Goal: Transaction & Acquisition: Download file/media

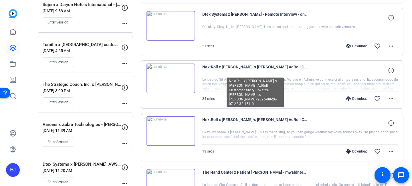
scroll to position [191, 0]
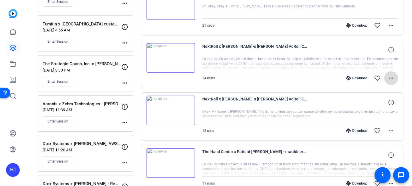
click at [393, 77] on mat-icon "more_horiz" at bounding box center [391, 78] width 7 height 7
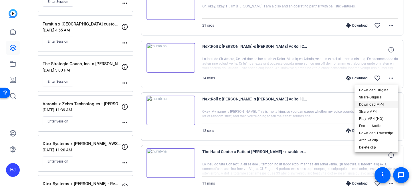
click at [379, 104] on span "Download MP4" at bounding box center [376, 104] width 34 height 7
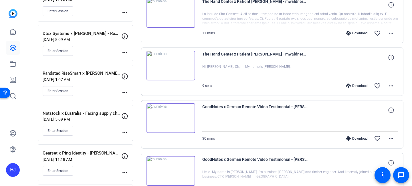
scroll to position [342, 0]
click at [389, 138] on mat-icon "more_horiz" at bounding box center [391, 138] width 7 height 7
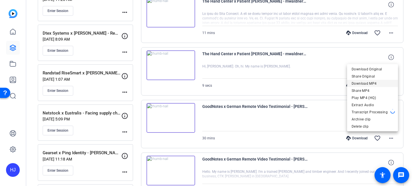
click at [368, 85] on span "Download MP4" at bounding box center [372, 83] width 42 height 7
